Goal: Transaction & Acquisition: Purchase product/service

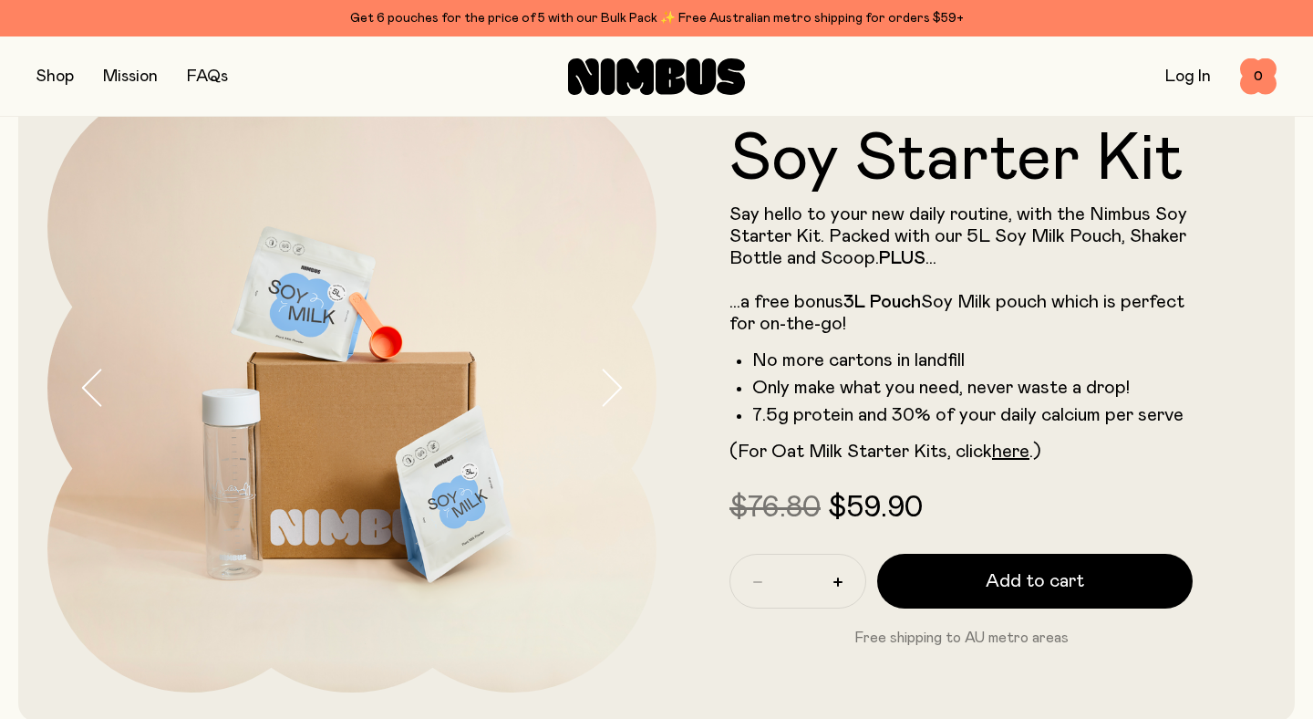
scroll to position [57, 0]
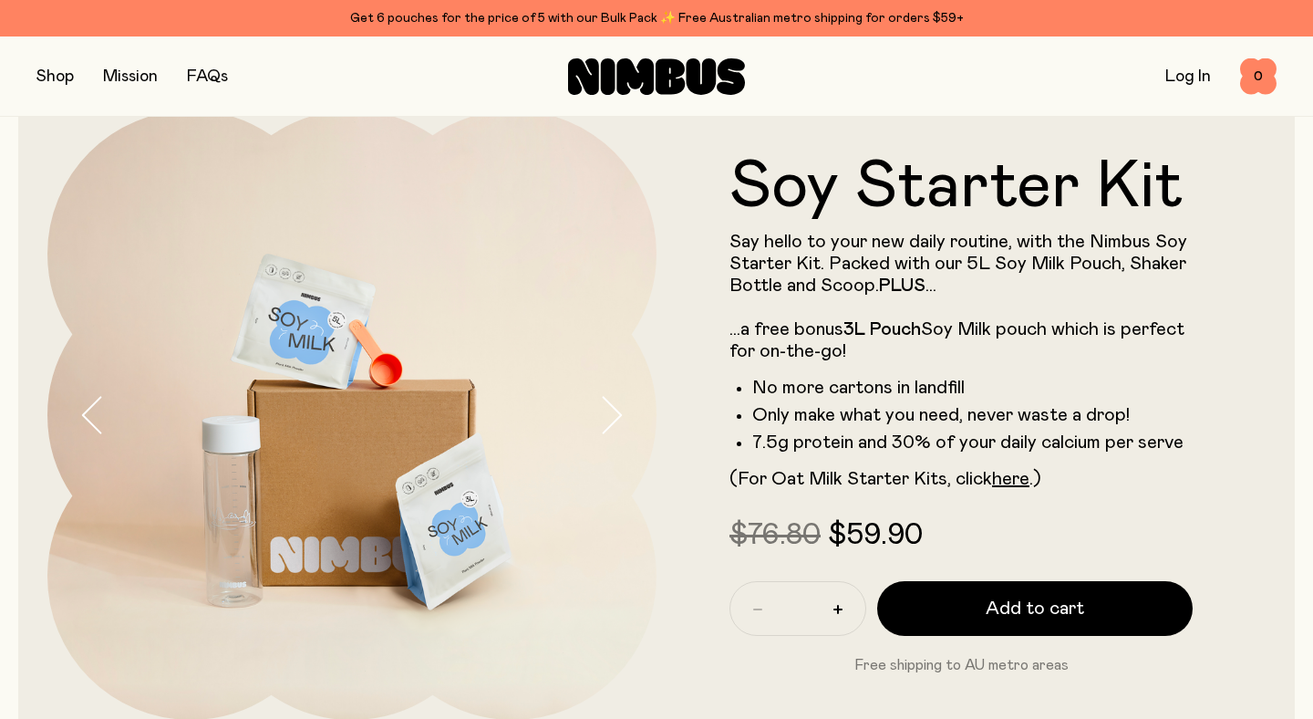
click at [1166, 74] on link "Log In" at bounding box center [1188, 76] width 46 height 16
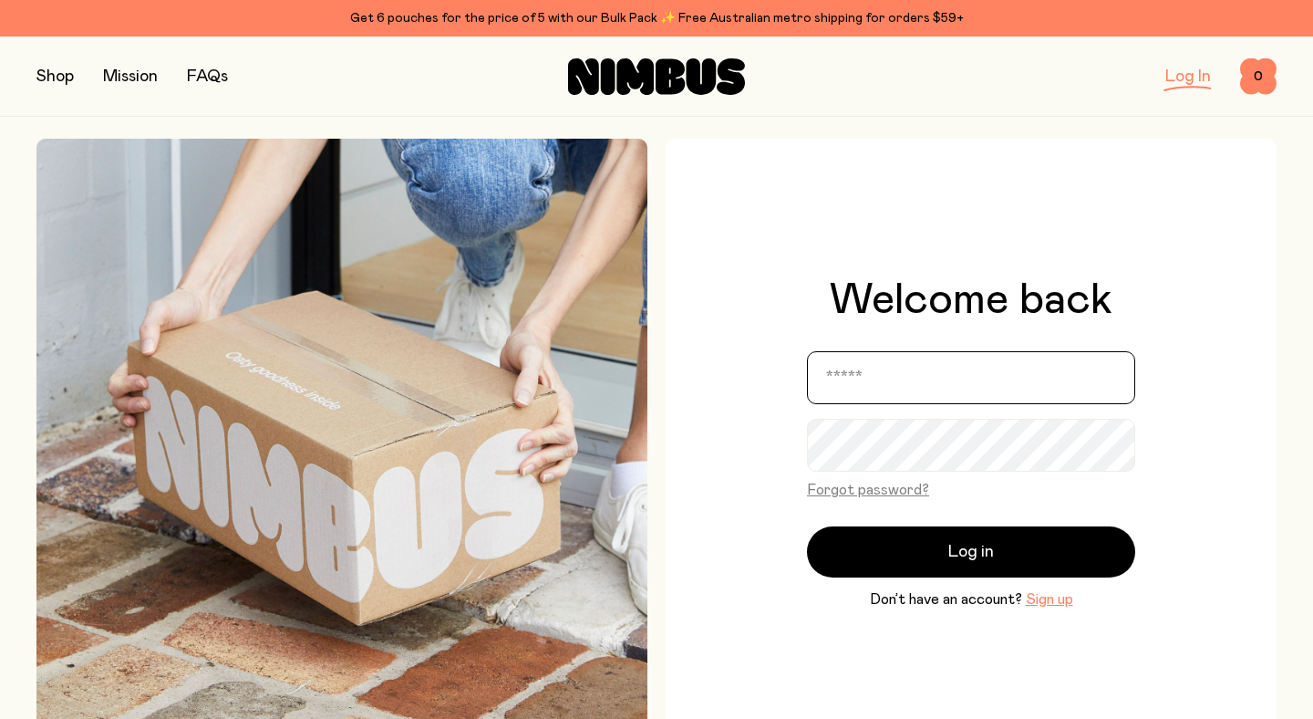
click at [905, 392] on input "email" at bounding box center [971, 377] width 328 height 53
type input "**********"
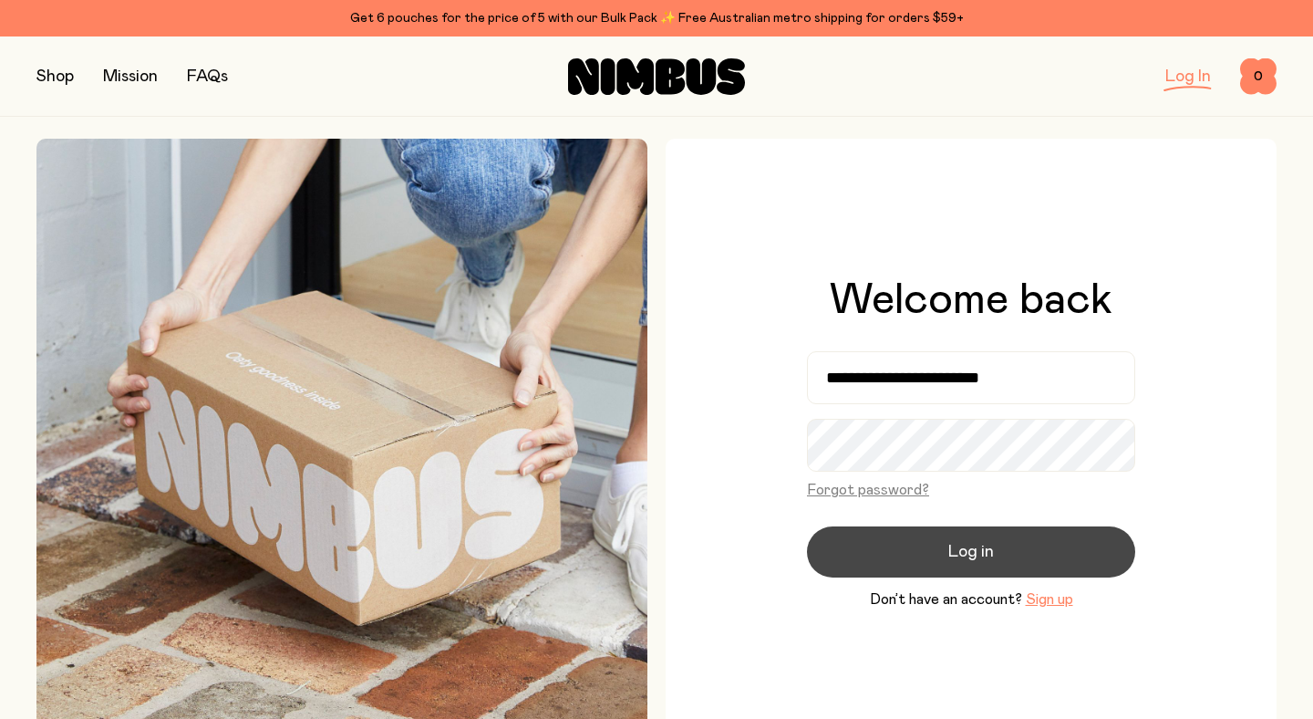
click at [941, 537] on button "Log in" at bounding box center [971, 551] width 328 height 51
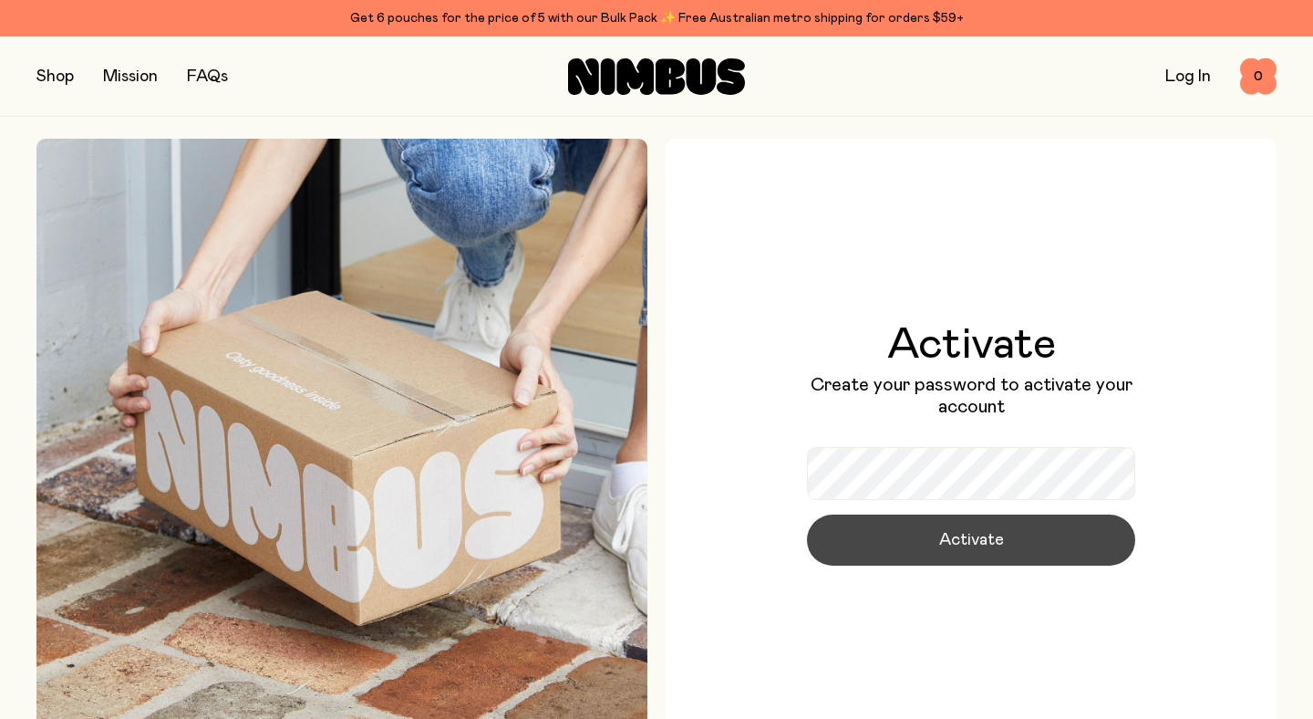
click at [937, 543] on button "Activate" at bounding box center [971, 539] width 328 height 51
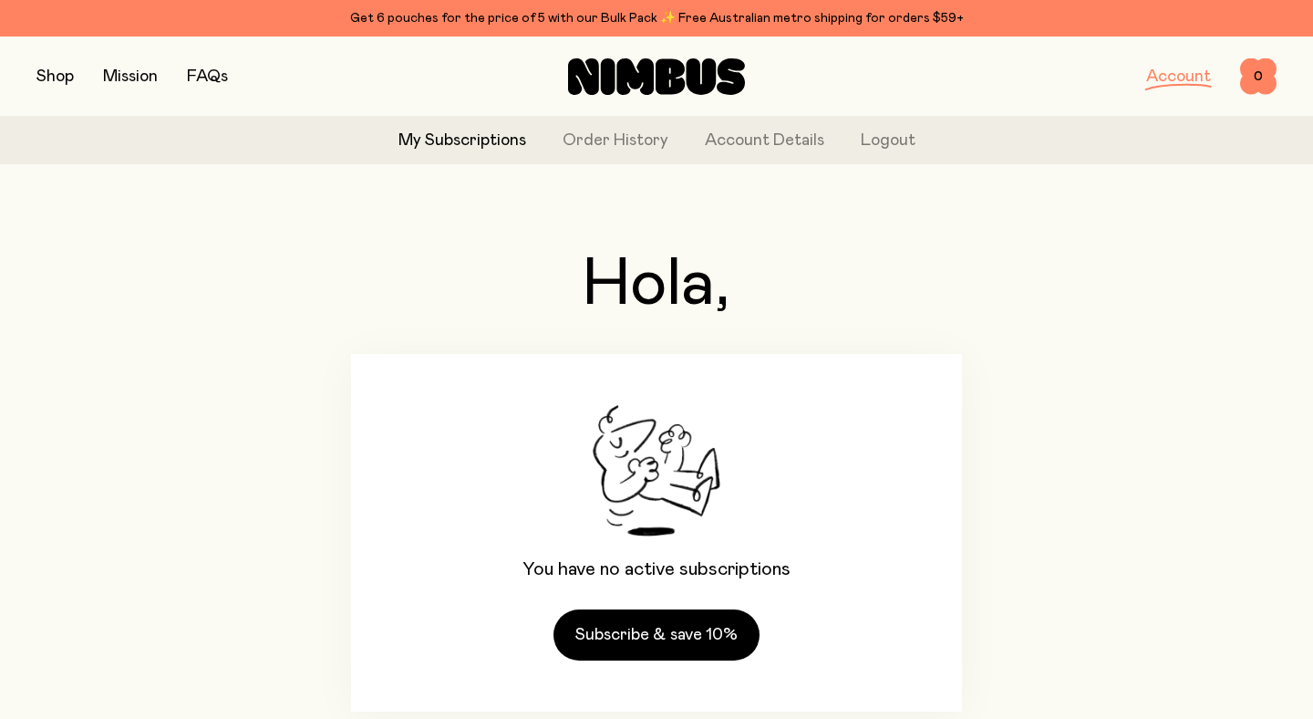
click at [66, 83] on button "button" at bounding box center [54, 77] width 37 height 26
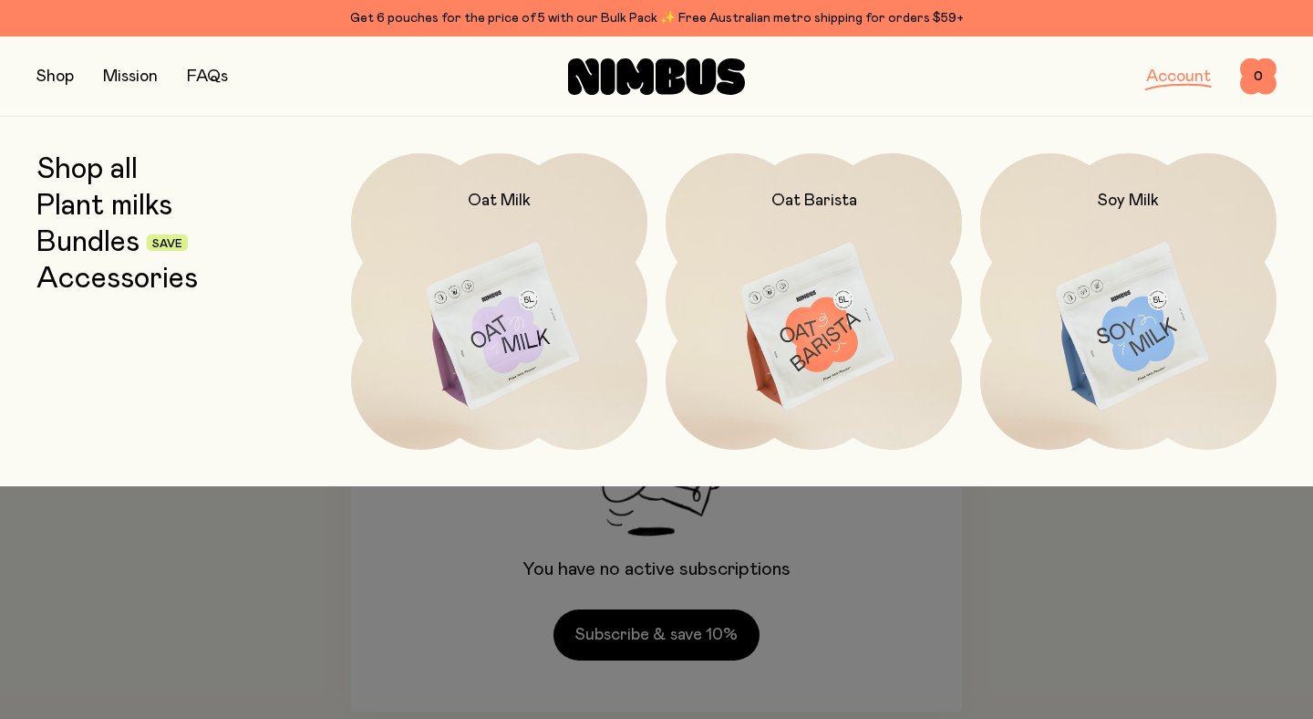
click at [104, 240] on link "Bundles" at bounding box center [87, 242] width 103 height 33
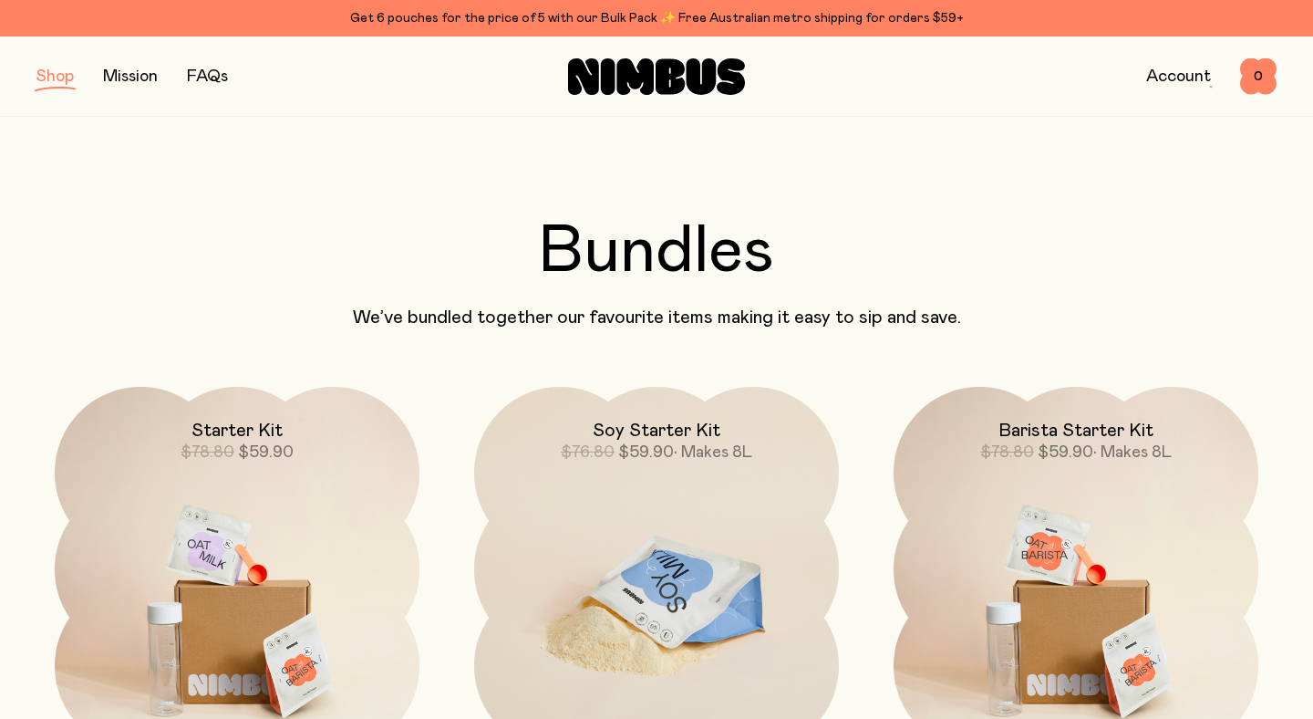
click at [634, 559] on img at bounding box center [656, 601] width 365 height 429
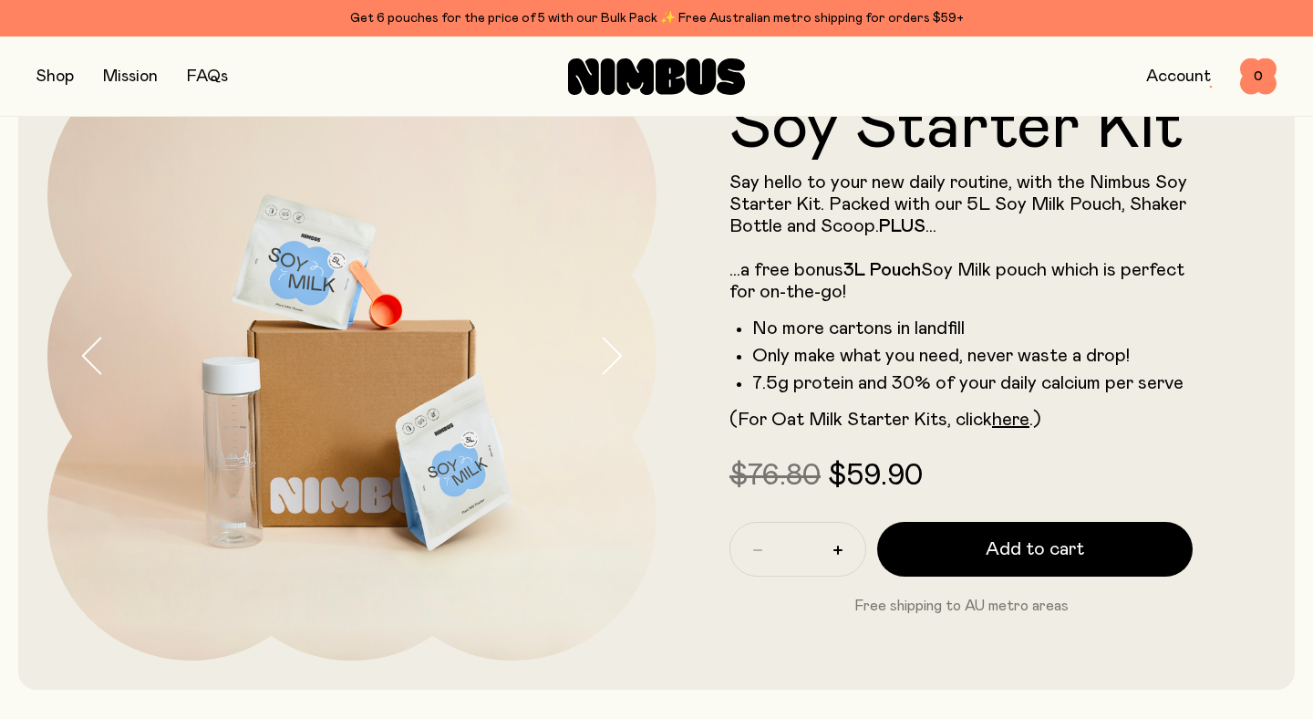
scroll to position [138, 0]
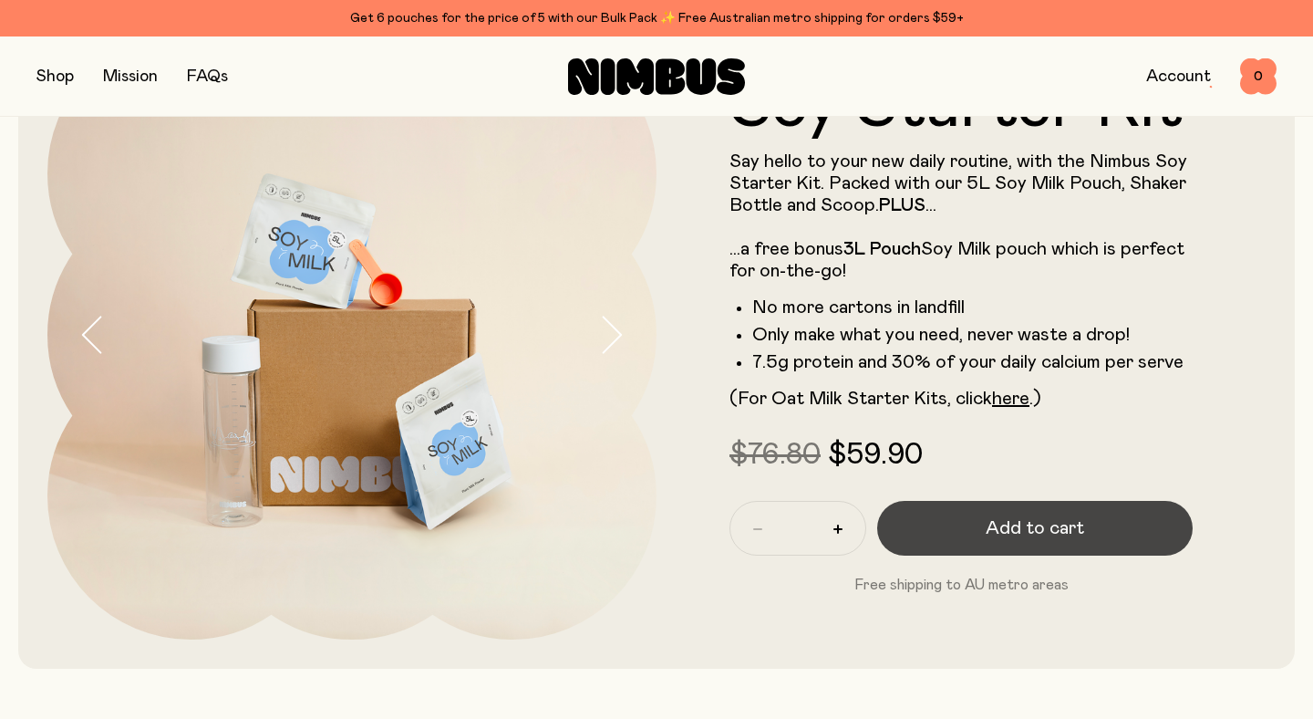
click at [970, 542] on button "Add to cart" at bounding box center [1035, 528] width 316 height 55
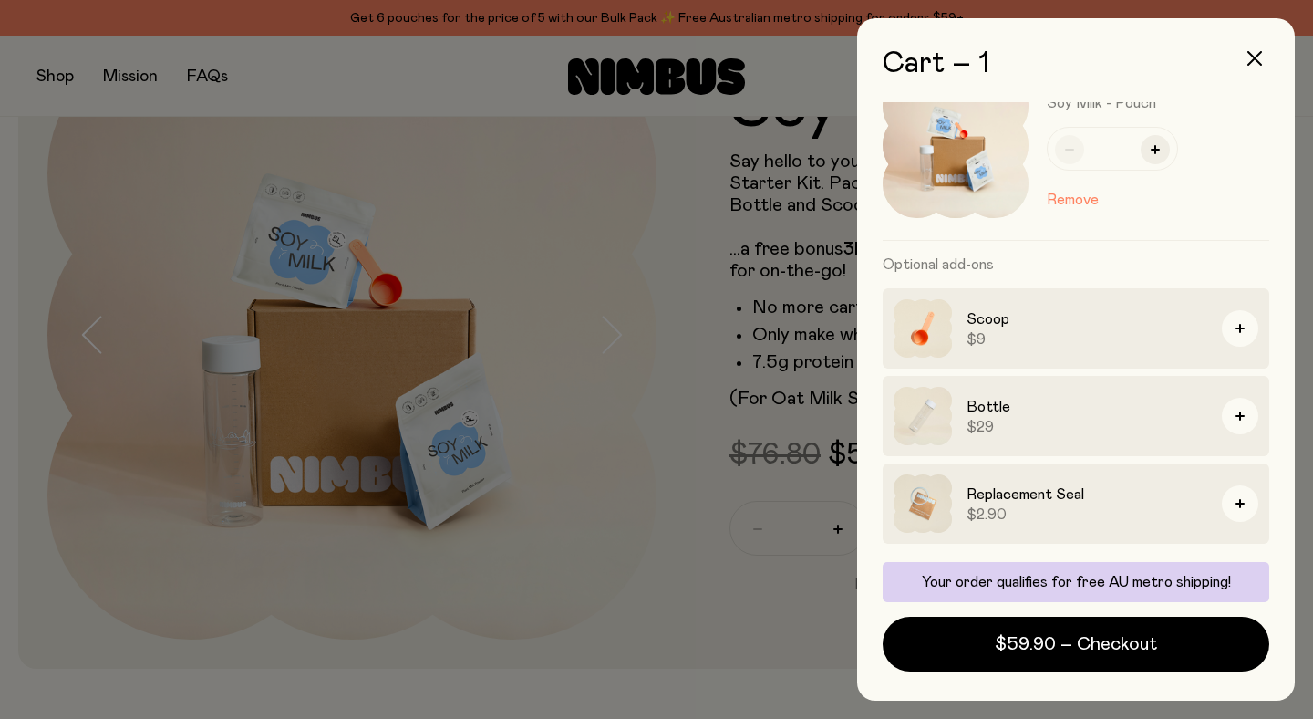
scroll to position [0, 0]
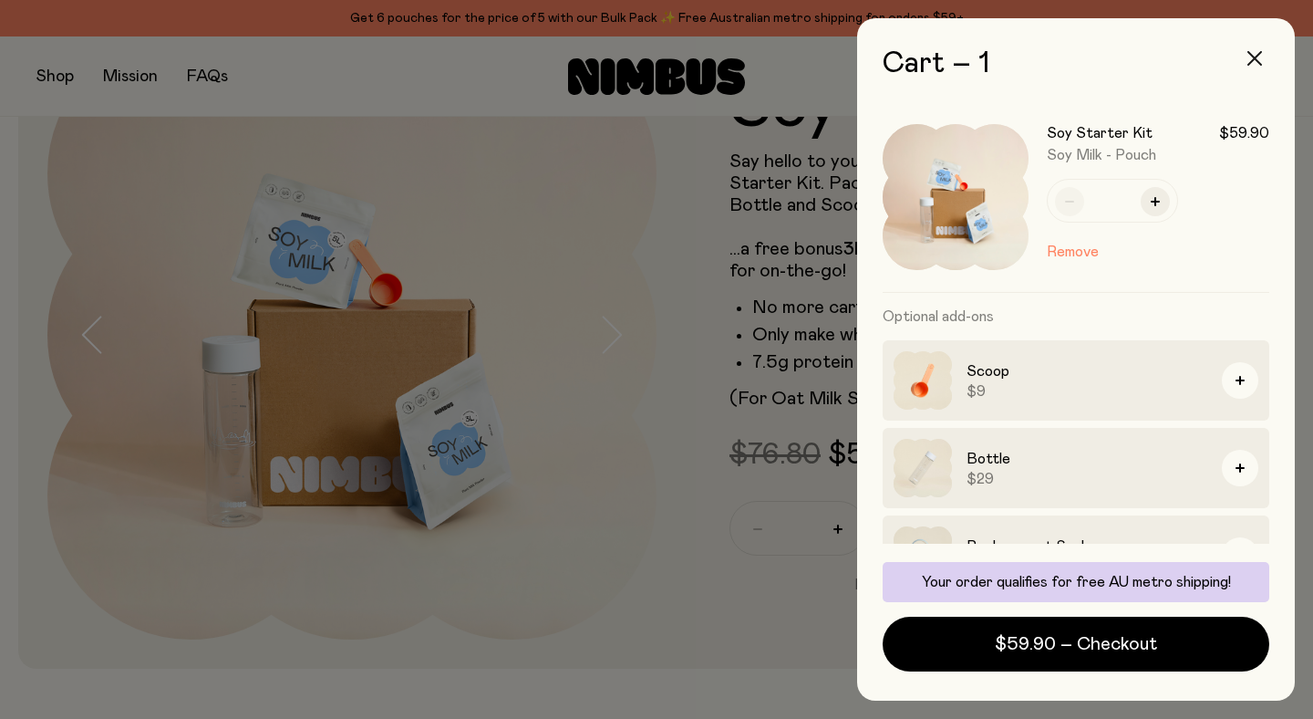
click at [1255, 54] on icon "button" at bounding box center [1254, 58] width 15 height 15
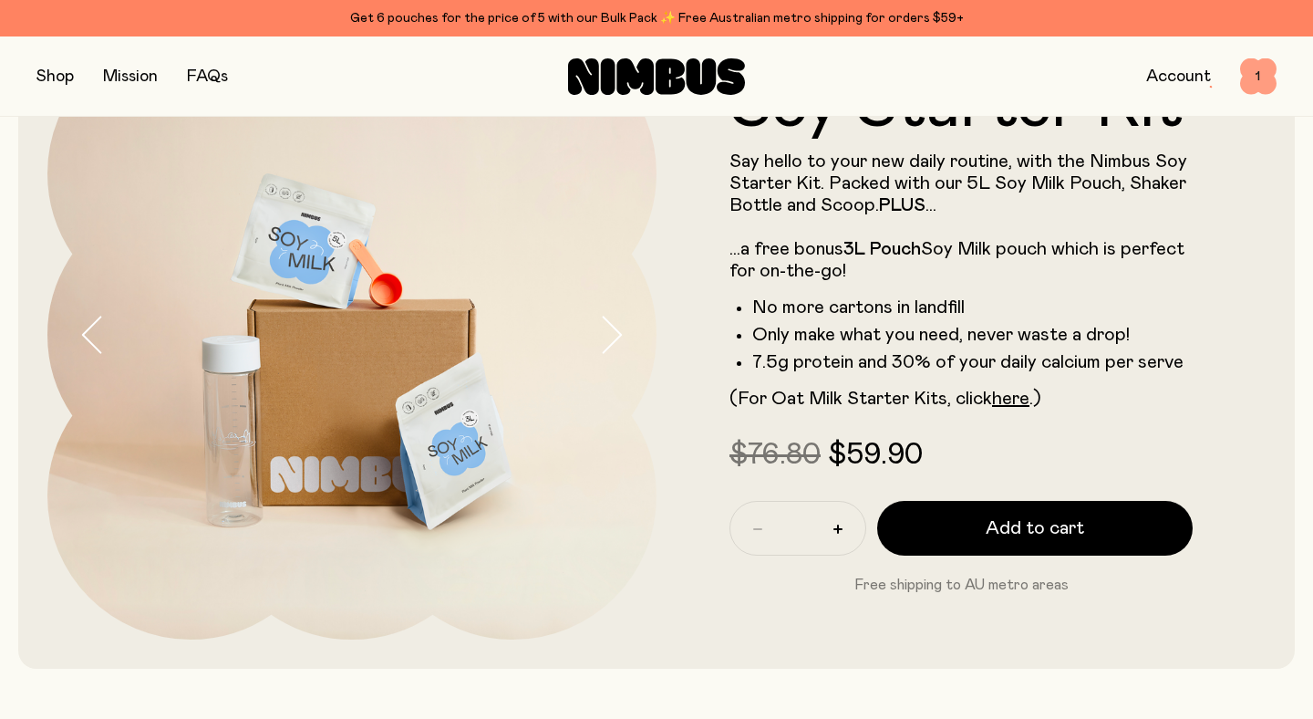
click at [1257, 67] on span "1" at bounding box center [1258, 76] width 36 height 36
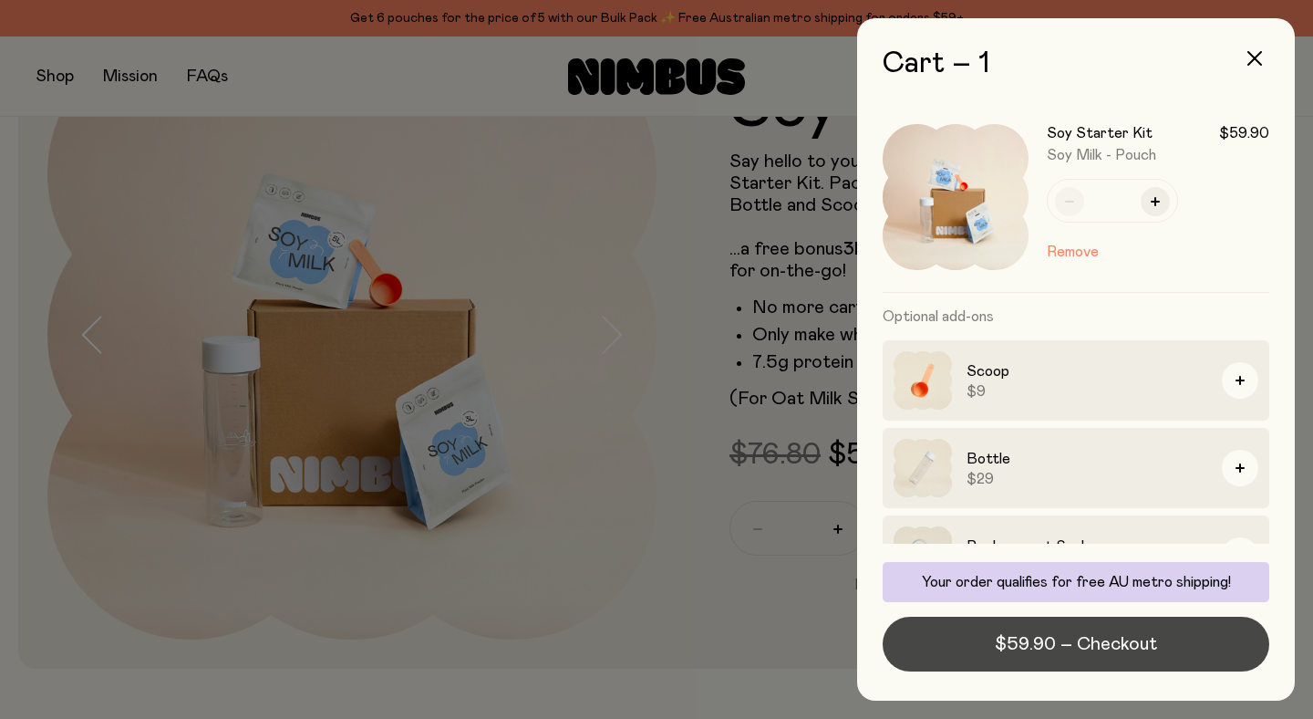
click at [1028, 638] on span "$59.90 – Checkout" at bounding box center [1076, 644] width 162 height 26
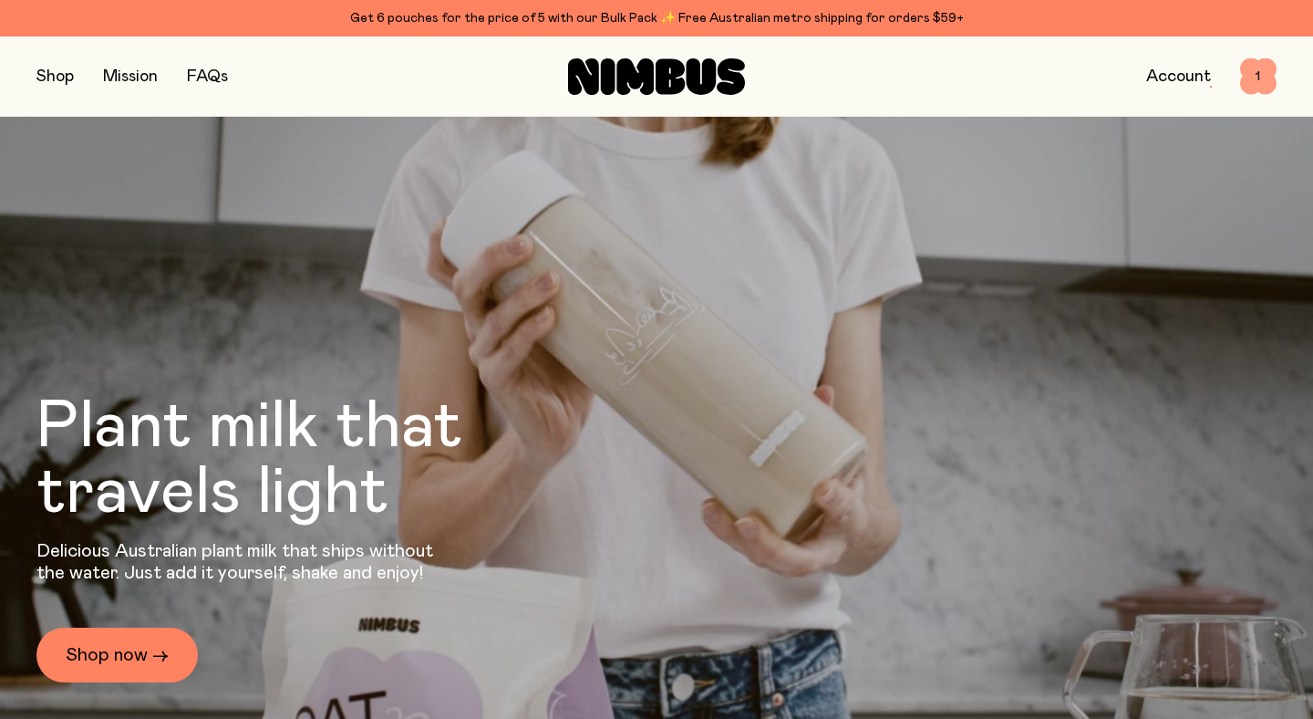
click at [1261, 83] on span "1" at bounding box center [1258, 76] width 36 height 36
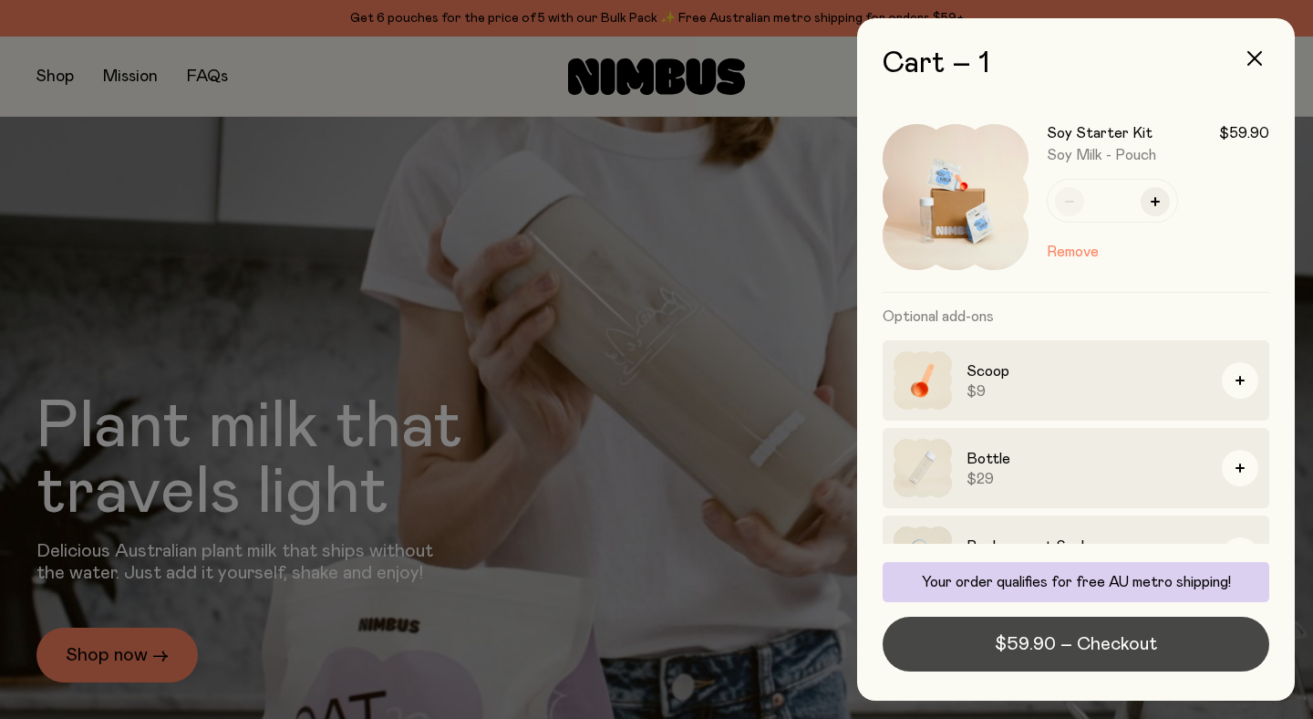
click at [999, 635] on span "$59.90 – Checkout" at bounding box center [1076, 644] width 162 height 26
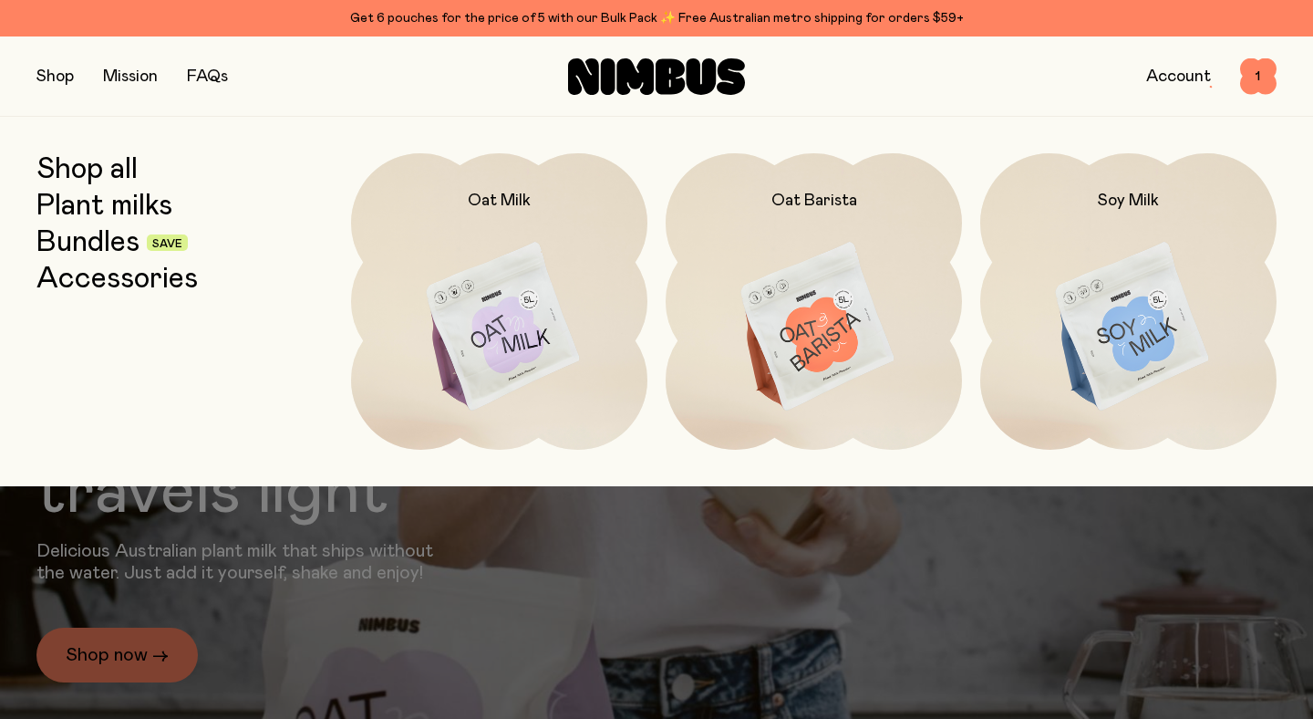
click at [101, 174] on link "Shop all" at bounding box center [86, 169] width 101 height 33
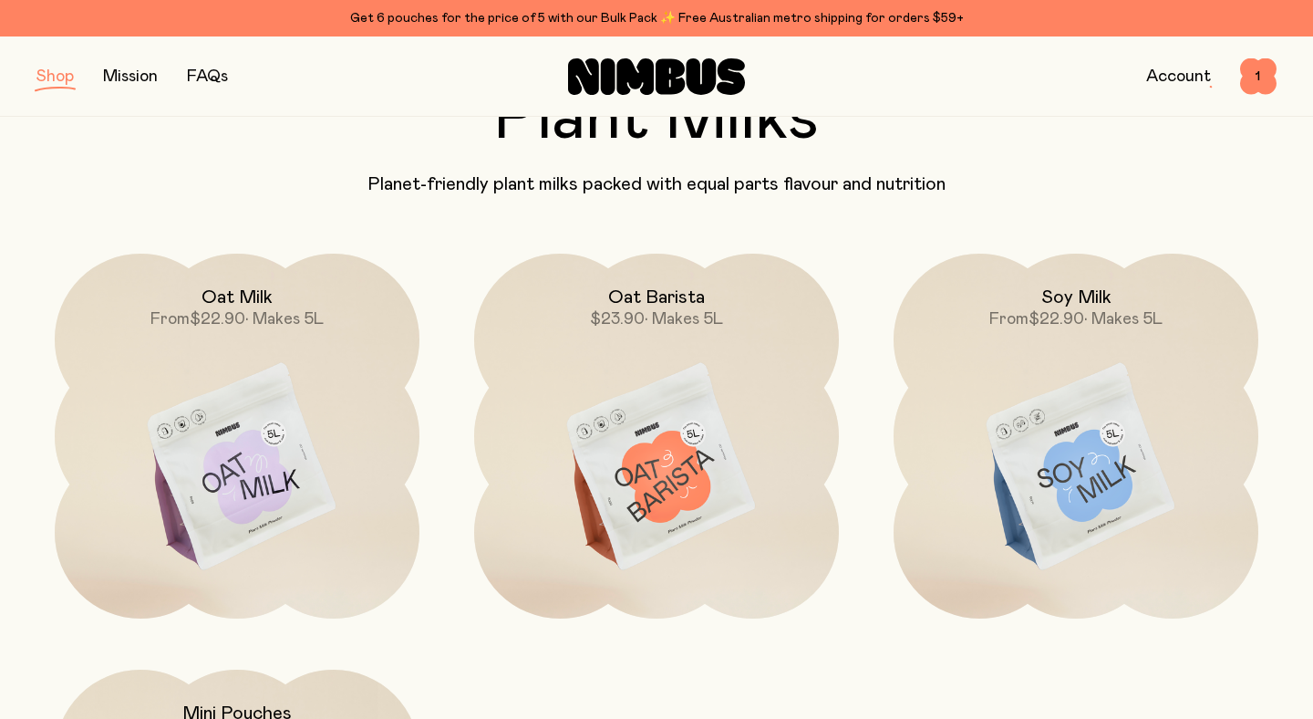
scroll to position [137, 0]
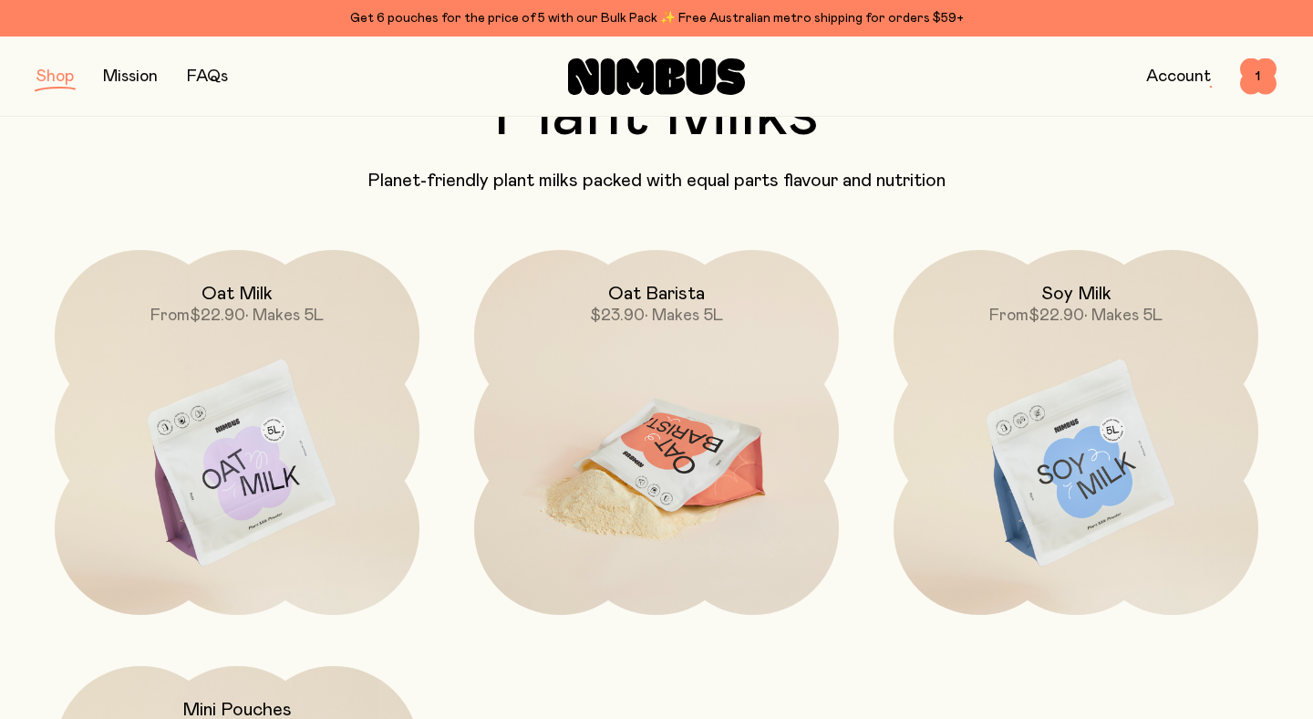
click at [686, 462] on img at bounding box center [656, 464] width 365 height 429
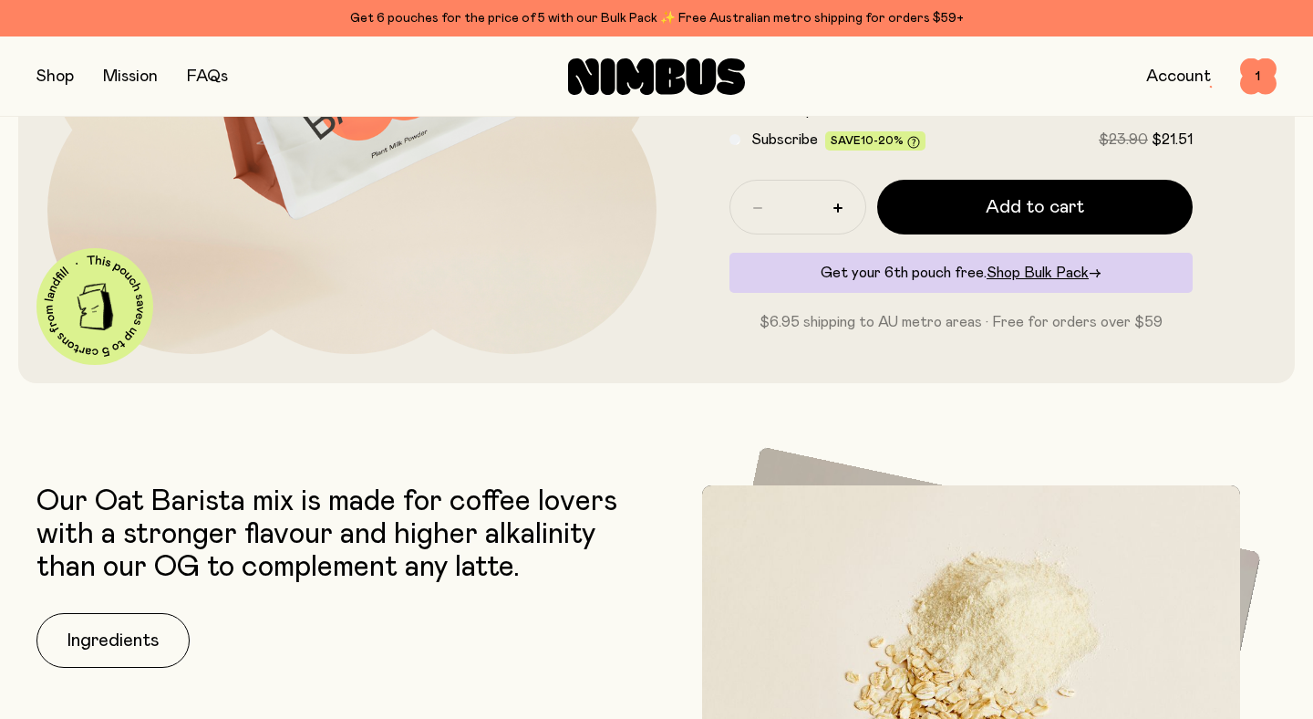
scroll to position [424, 0]
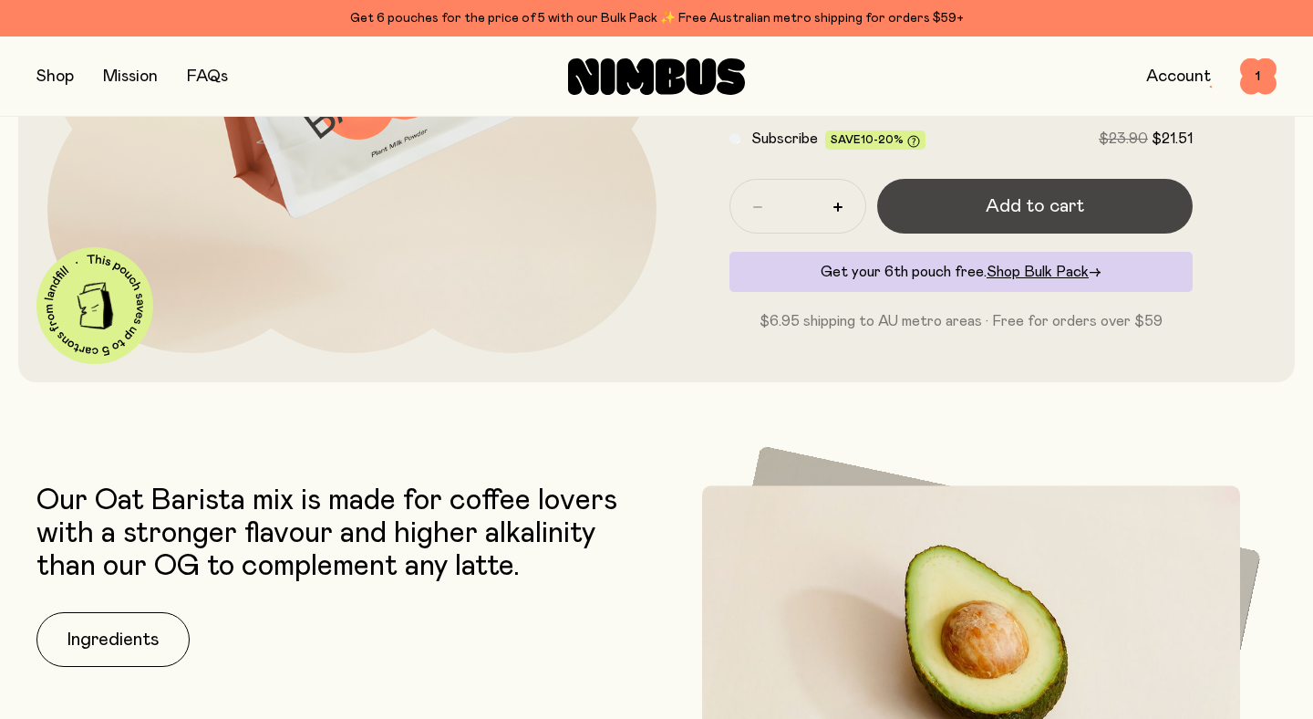
click at [988, 217] on span "Add to cart" at bounding box center [1035, 206] width 98 height 26
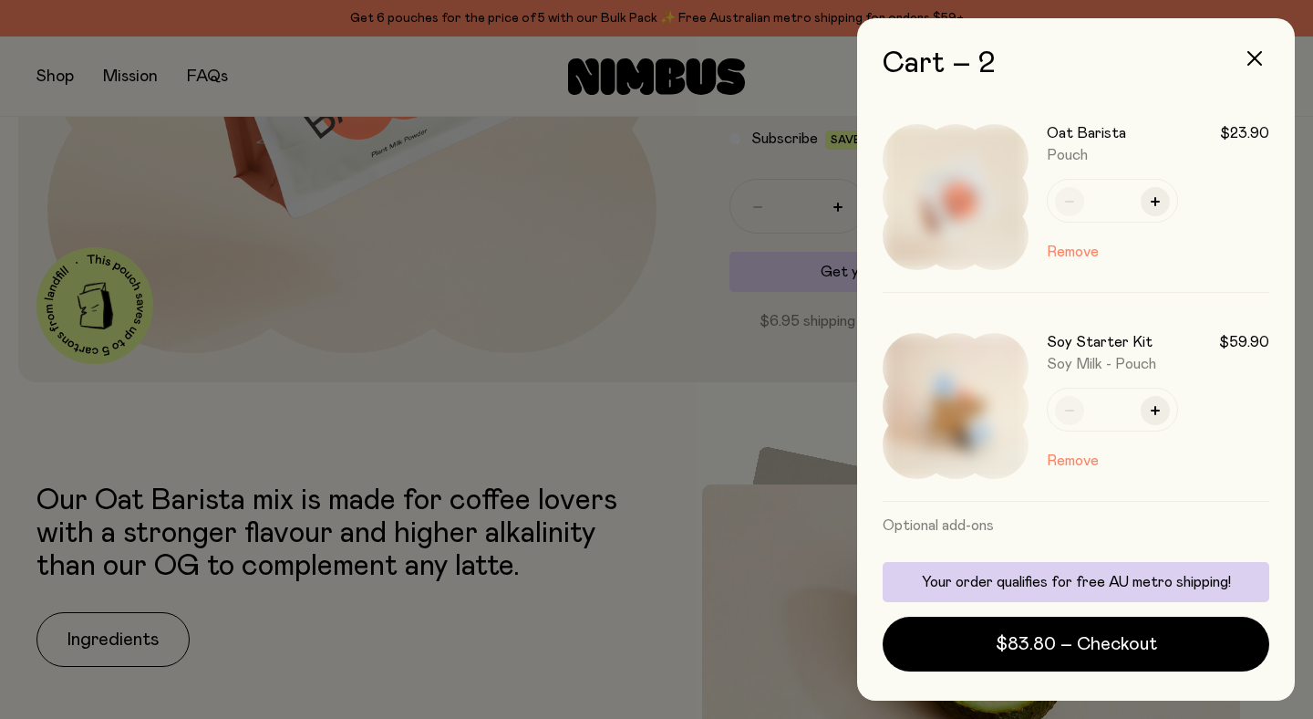
scroll to position [0, 0]
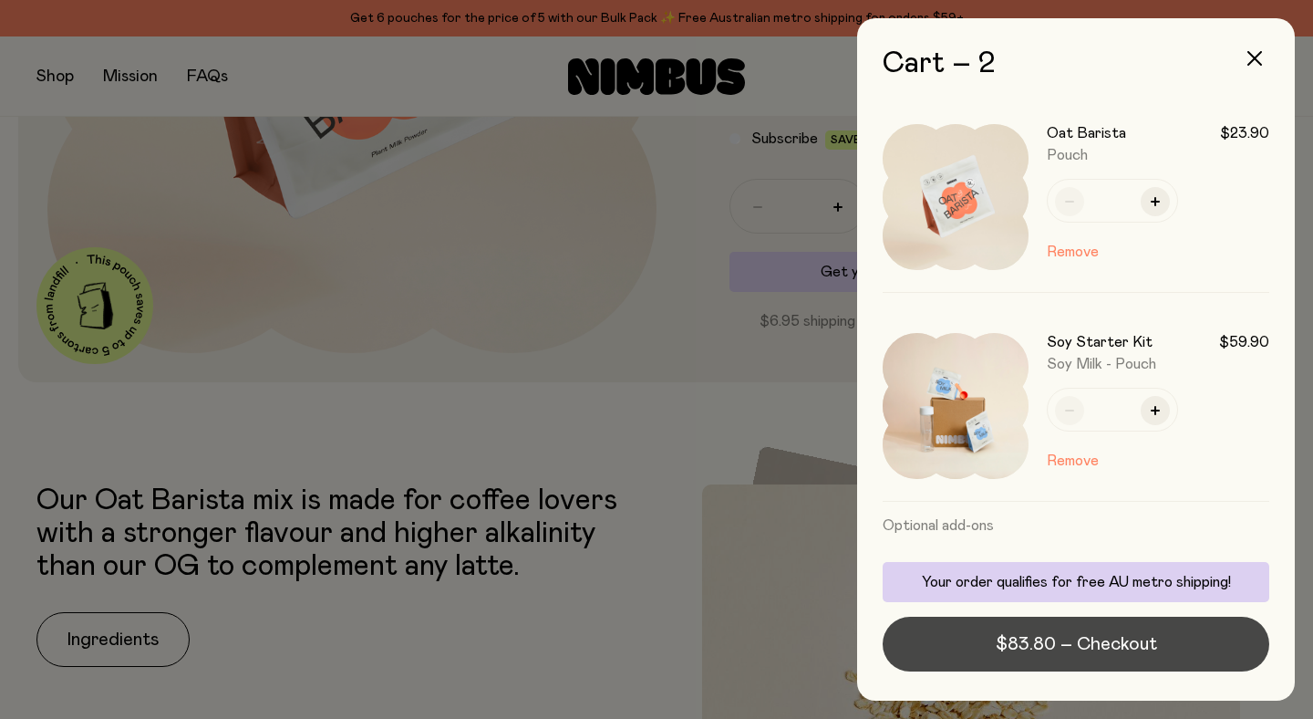
click at [1096, 642] on span "$83.80 – Checkout" at bounding box center [1076, 644] width 161 height 26
